Goal: Transaction & Acquisition: Purchase product/service

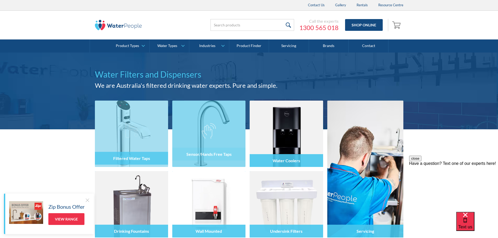
click at [154, 124] on div at bounding box center [131, 138] width 73 height 31
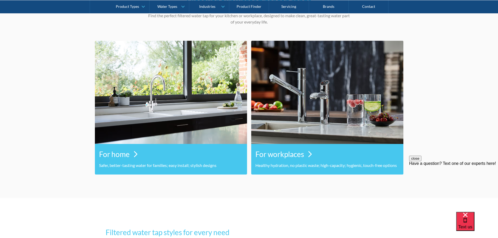
click at [194, 106] on img at bounding box center [171, 92] width 152 height 103
